Goal: Transaction & Acquisition: Book appointment/travel/reservation

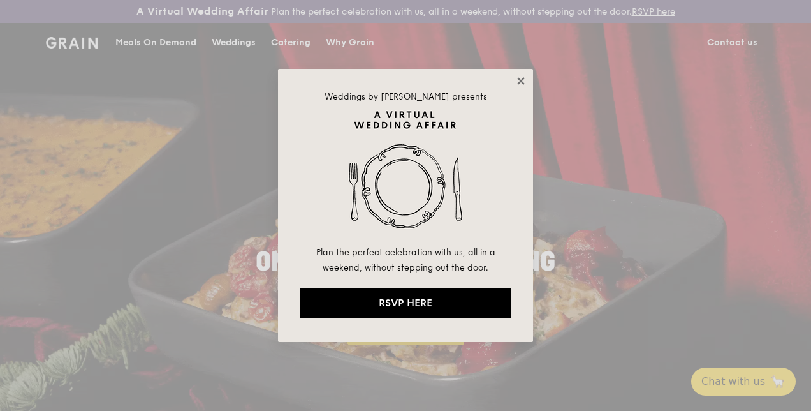
click at [519, 75] on icon at bounding box center [520, 80] width 11 height 11
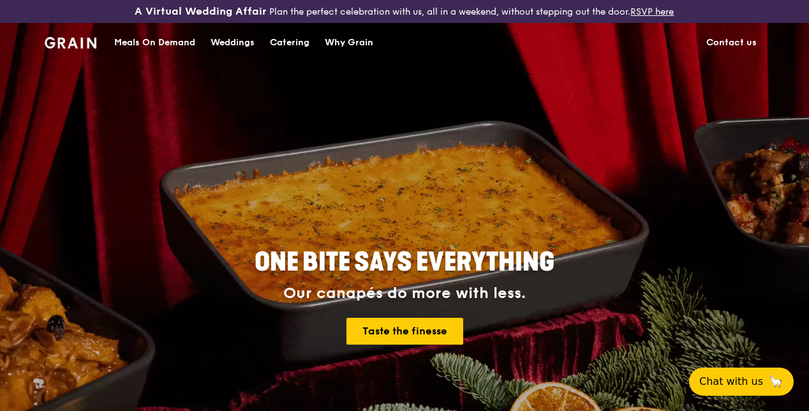
click at [297, 48] on div "Catering" at bounding box center [290, 43] width 40 height 38
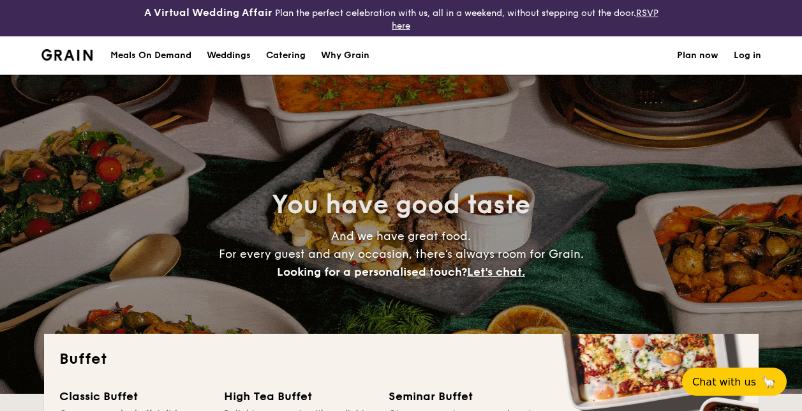
select select
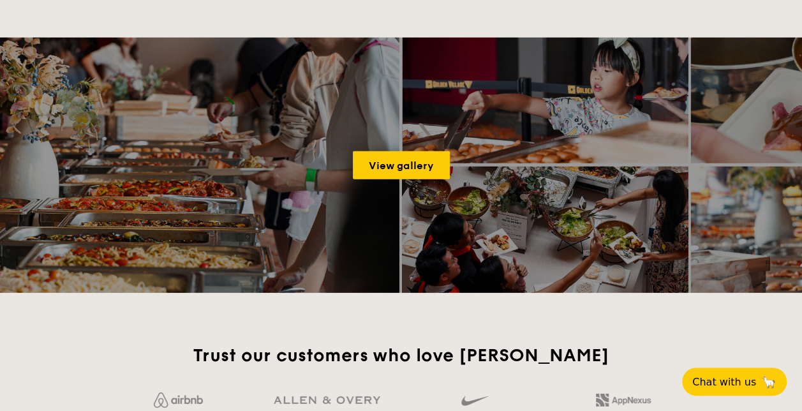
scroll to position [1786, 0]
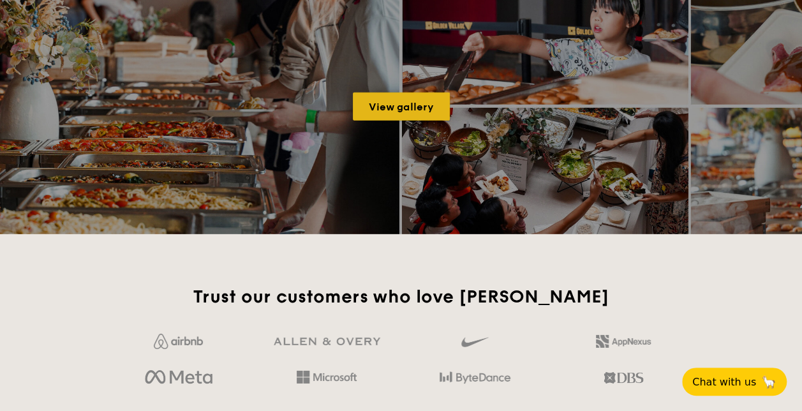
click at [410, 98] on link "View gallery" at bounding box center [401, 106] width 97 height 28
